Goal: Navigation & Orientation: Find specific page/section

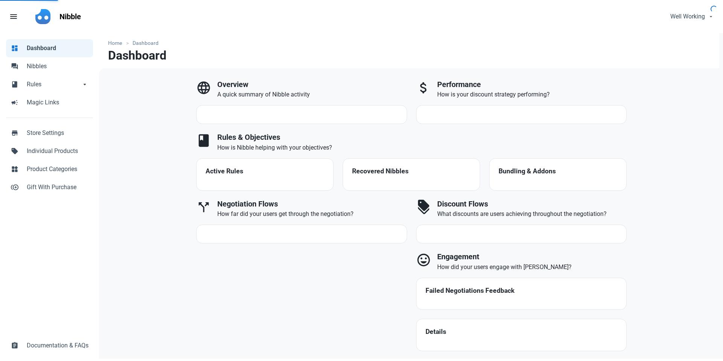
select select "7d"
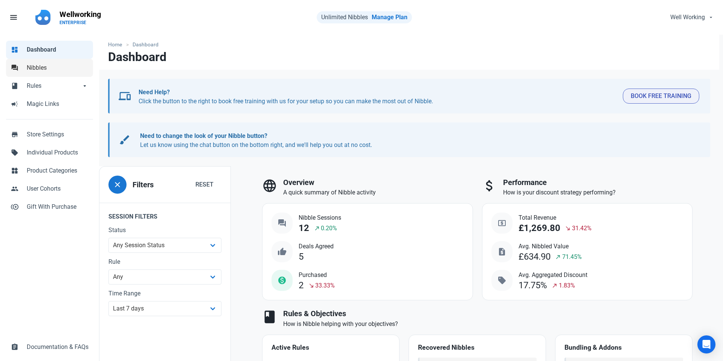
click at [37, 70] on span "Nibbles" at bounding box center [58, 67] width 62 height 9
